Goal: Task Accomplishment & Management: Manage account settings

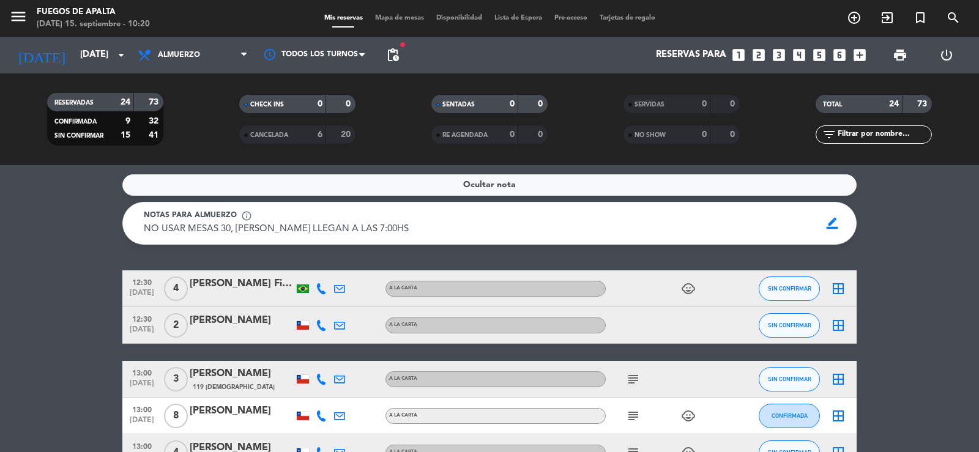
click at [319, 286] on icon at bounding box center [321, 288] width 11 height 11
click at [240, 291] on div "[PERSON_NAME] Filietaz [PERSON_NAME]" at bounding box center [242, 284] width 104 height 16
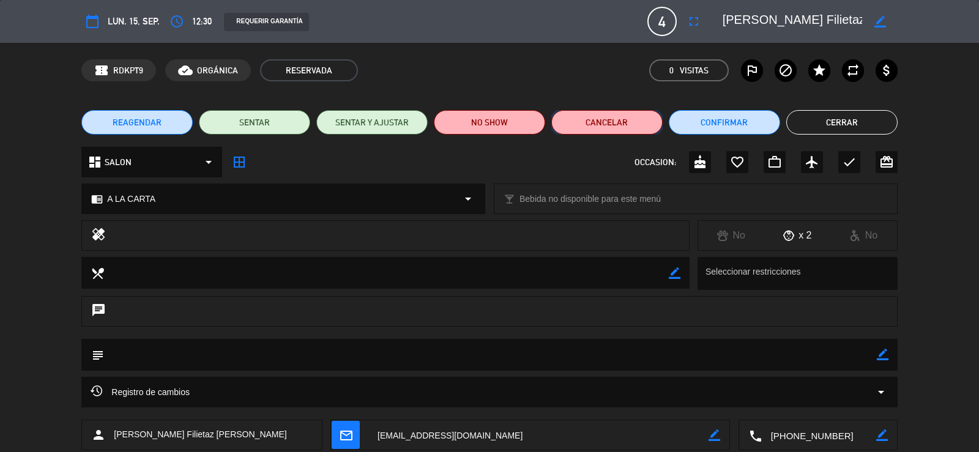
click at [598, 128] on button "Cancelar" at bounding box center [606, 122] width 111 height 24
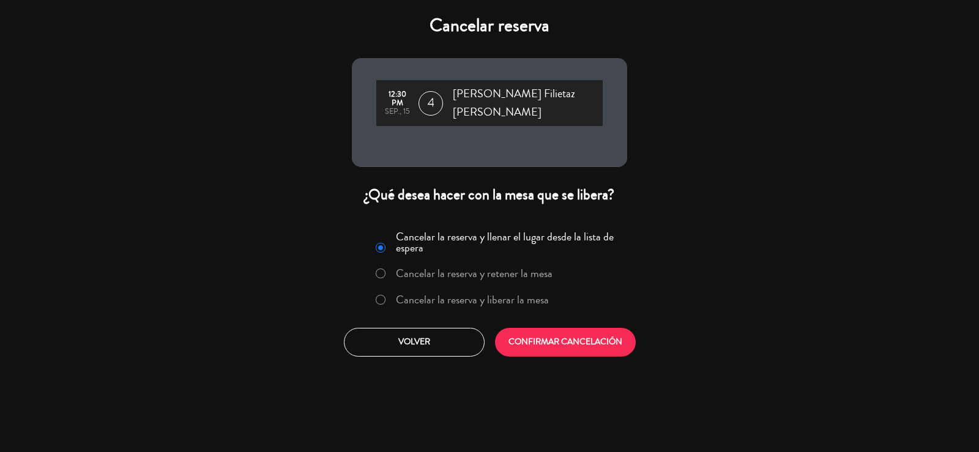
click at [508, 294] on label "Cancelar la reserva y liberar la mesa" at bounding box center [472, 299] width 153 height 11
click at [530, 330] on button "CONFIRMAR CANCELACIÓN" at bounding box center [565, 342] width 141 height 29
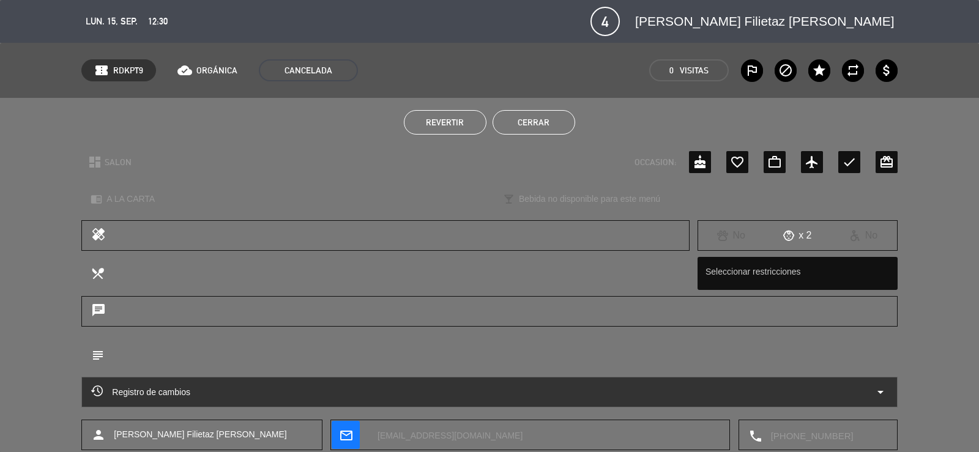
click at [547, 130] on button "Cerrar" at bounding box center [533, 122] width 83 height 24
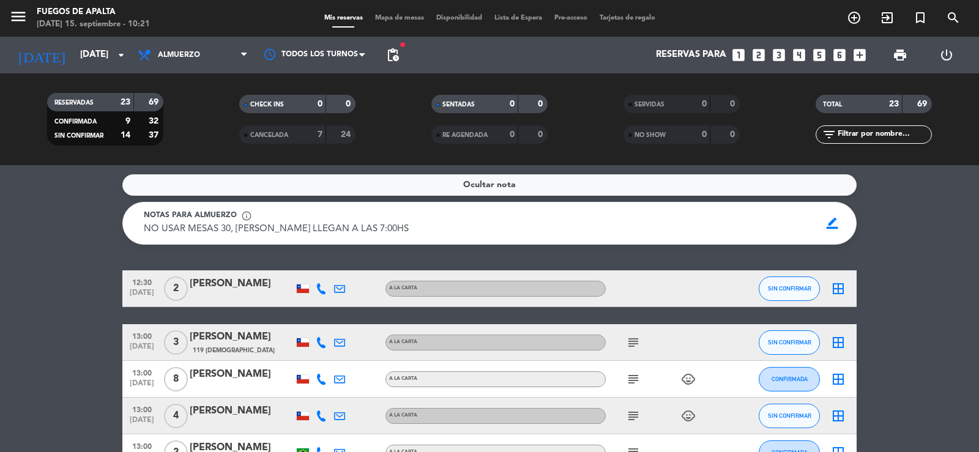
drag, startPoint x: 46, startPoint y: 347, endPoint x: 69, endPoint y: 249, distance: 100.4
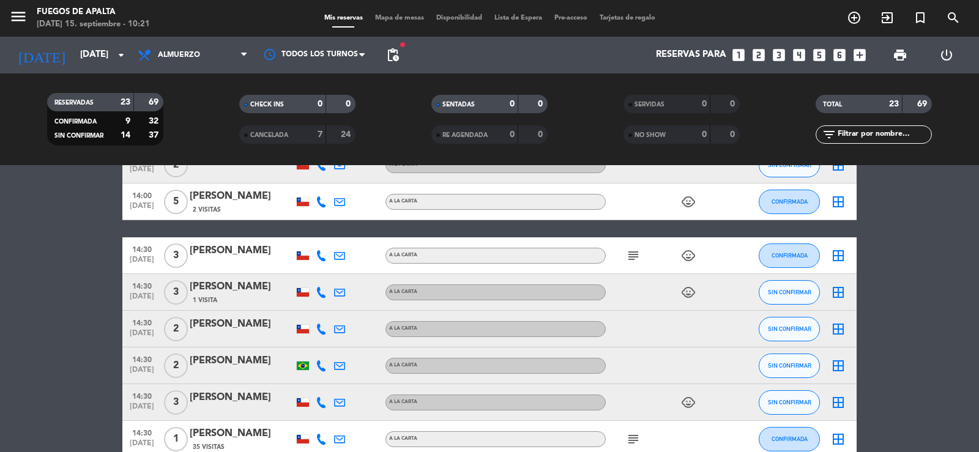
scroll to position [605, 0]
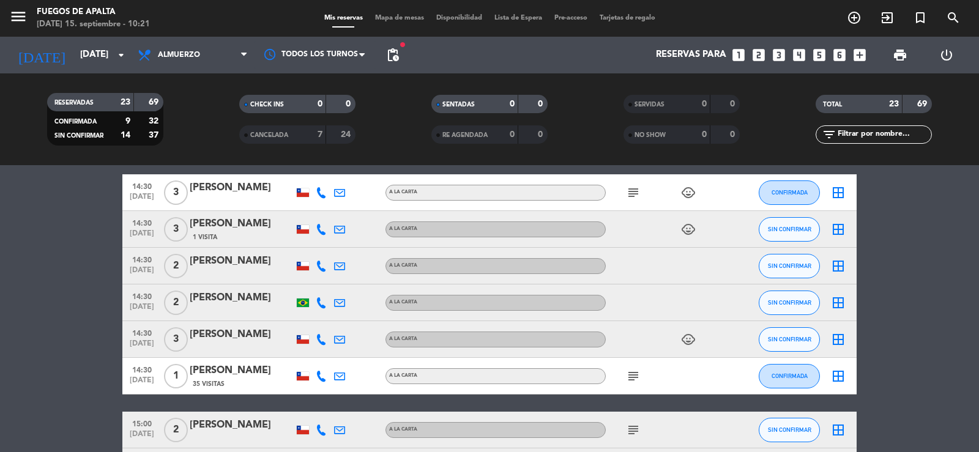
click at [228, 333] on div "[PERSON_NAME]" at bounding box center [242, 335] width 104 height 16
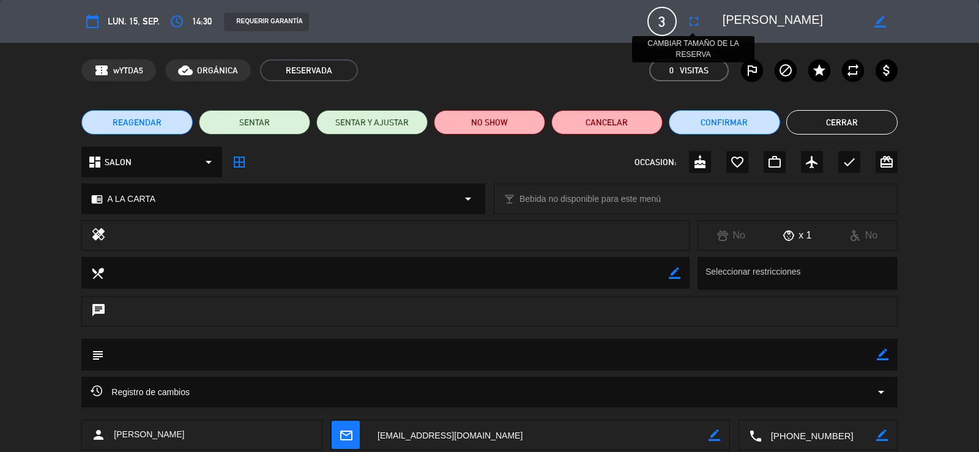
click at [695, 24] on icon "fullscreen" at bounding box center [693, 21] width 15 height 15
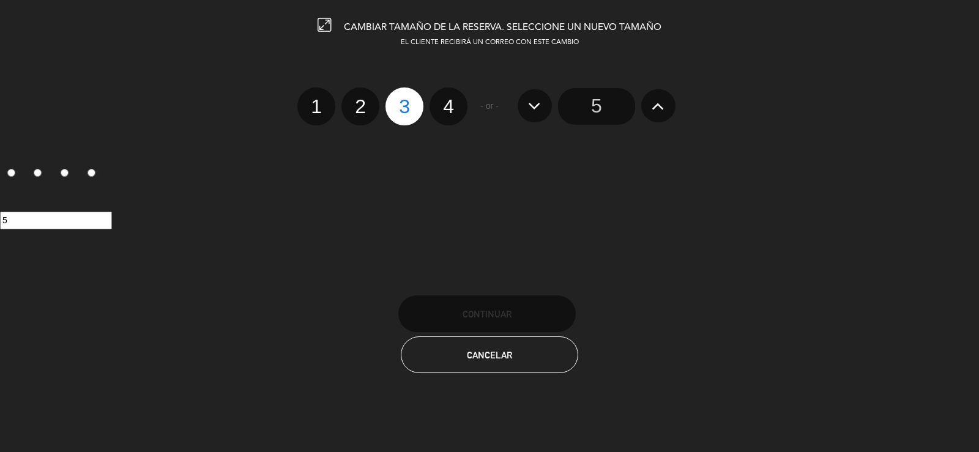
click at [448, 109] on label "4" at bounding box center [448, 106] width 38 height 38
click at [448, 100] on input "4" at bounding box center [447, 96] width 8 height 8
radio input "true"
radio input "false"
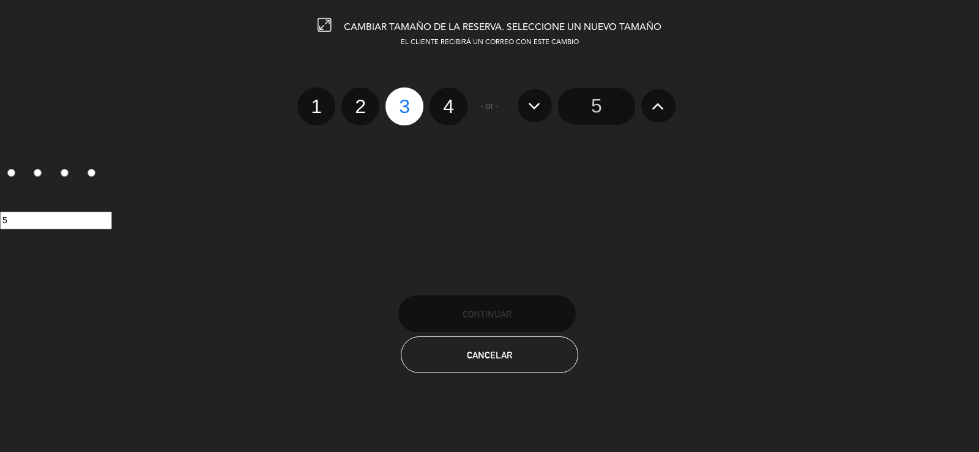
radio input "false"
radio input "true"
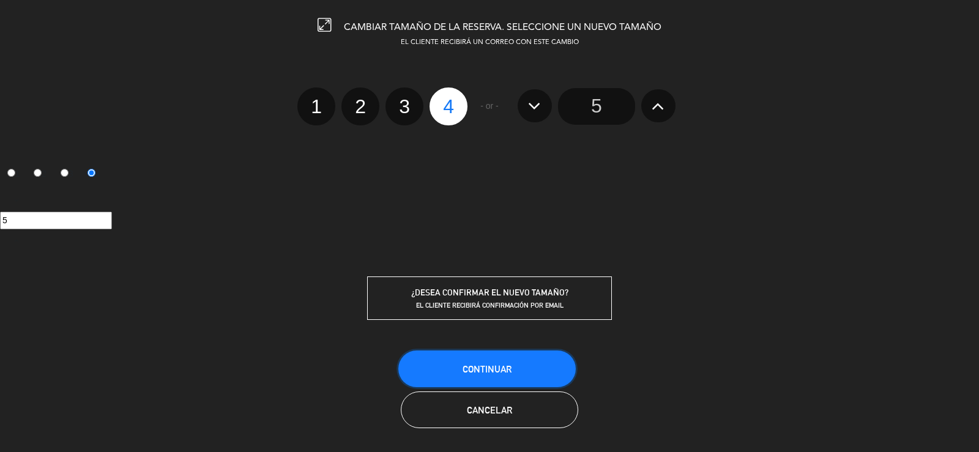
click at [505, 364] on span "Continuar" at bounding box center [486, 369] width 49 height 10
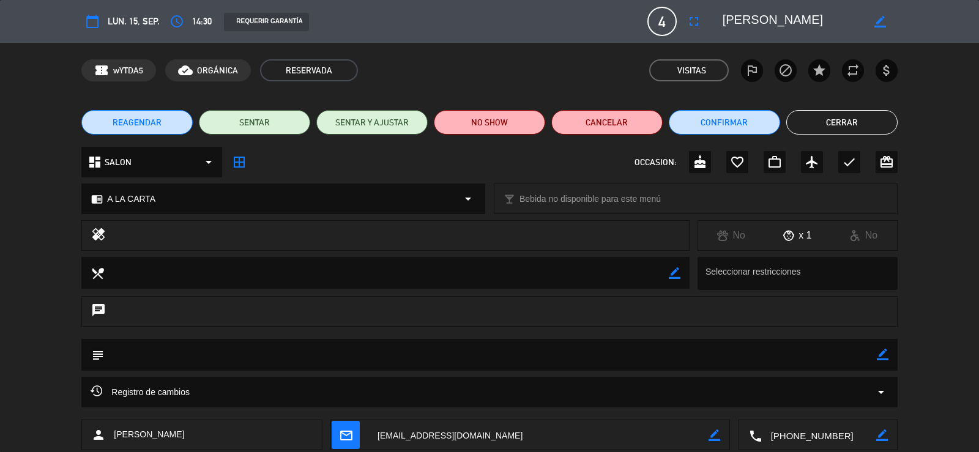
click at [835, 118] on button "Cerrar" at bounding box center [841, 122] width 111 height 24
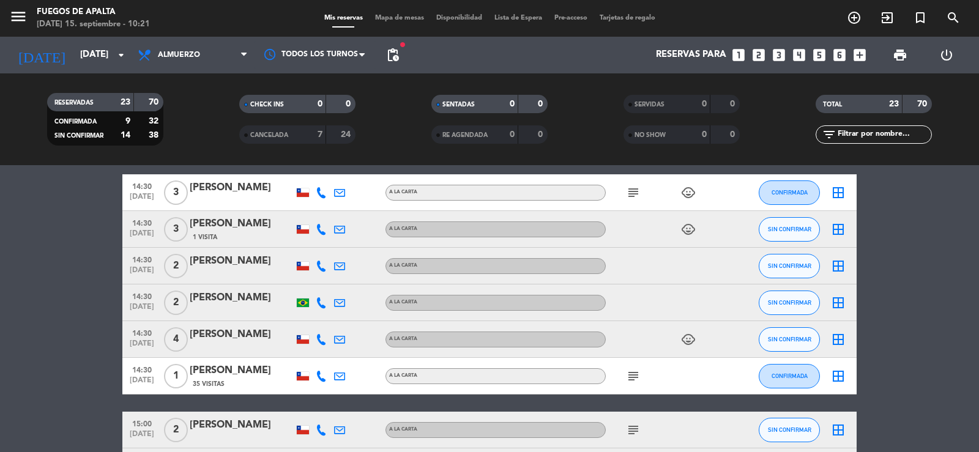
scroll to position [809, 0]
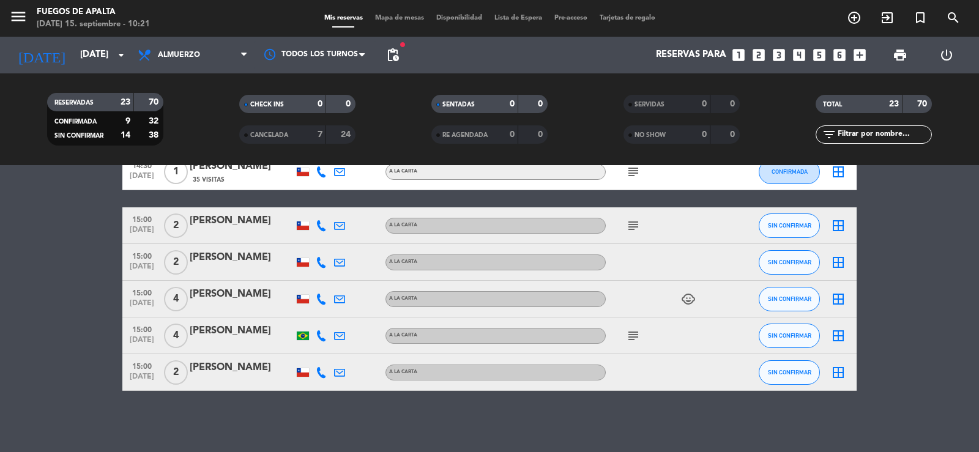
drag, startPoint x: 31, startPoint y: 379, endPoint x: 47, endPoint y: 246, distance: 133.7
drag, startPoint x: 29, startPoint y: 363, endPoint x: 33, endPoint y: 341, distance: 22.4
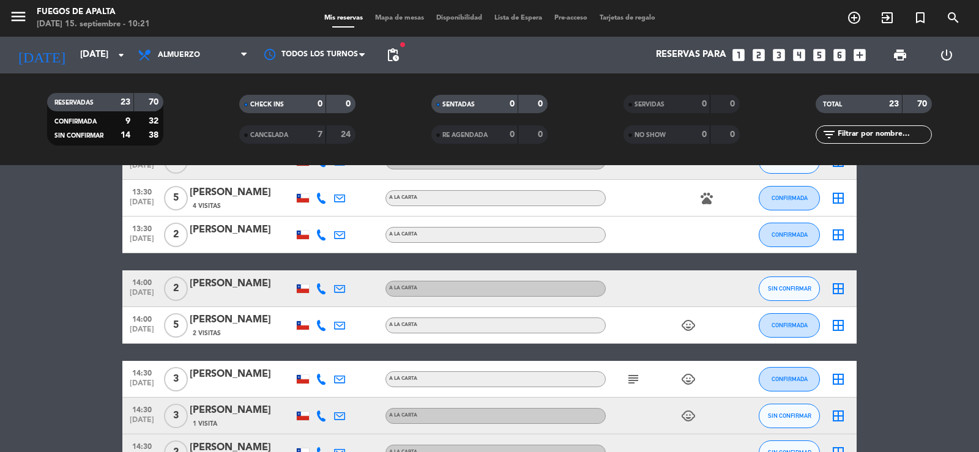
scroll to position [0, 0]
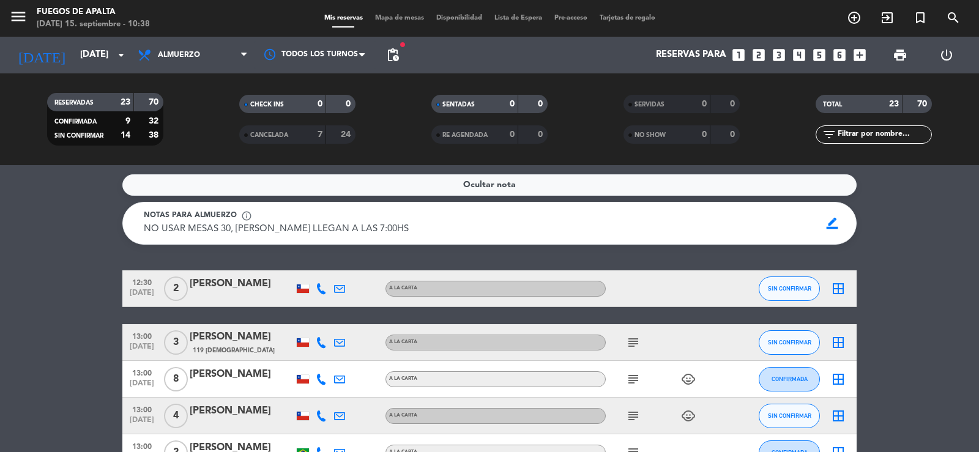
drag, startPoint x: 8, startPoint y: 298, endPoint x: 56, endPoint y: 268, distance: 56.9
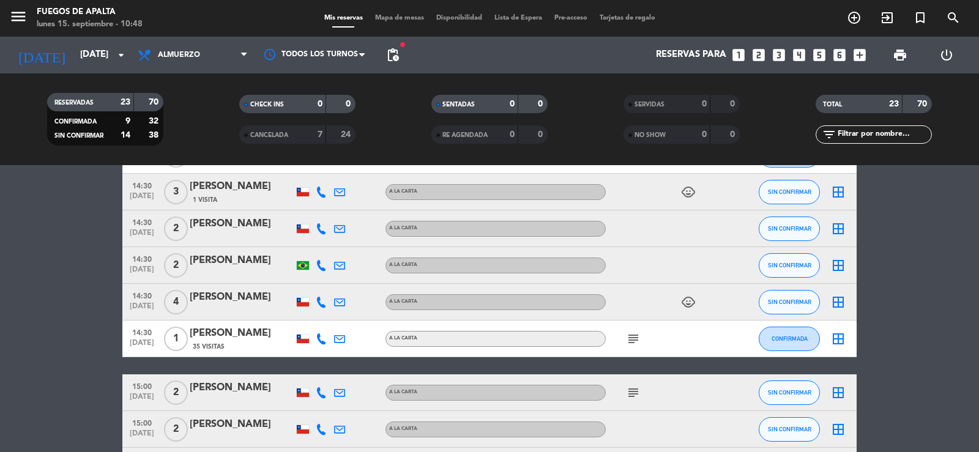
scroll to position [809, 0]
